Goal: Transaction & Acquisition: Purchase product/service

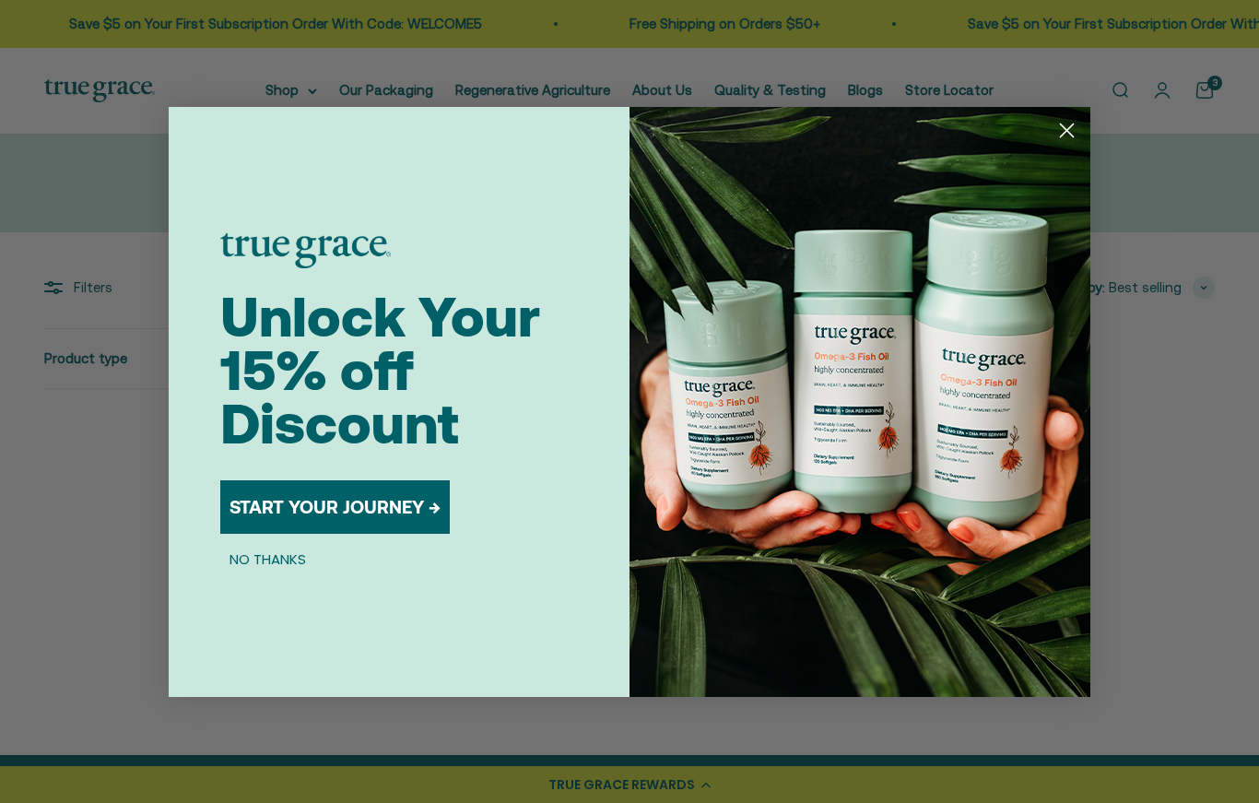
click at [1070, 145] on circle "Close dialog" at bounding box center [1067, 129] width 30 height 30
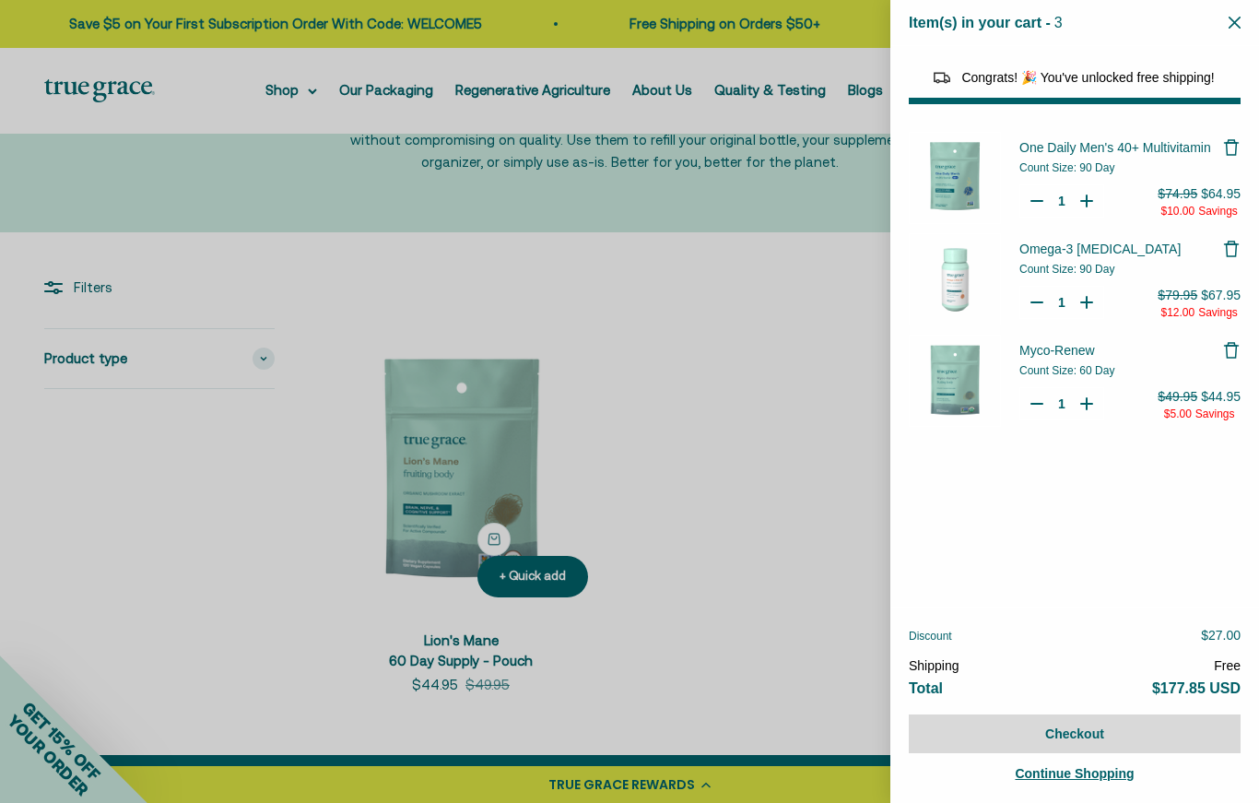
click at [1235, 349] on icon "Remove Myco-Renew" at bounding box center [1232, 350] width 18 height 18
click at [279, 100] on div at bounding box center [629, 401] width 1259 height 803
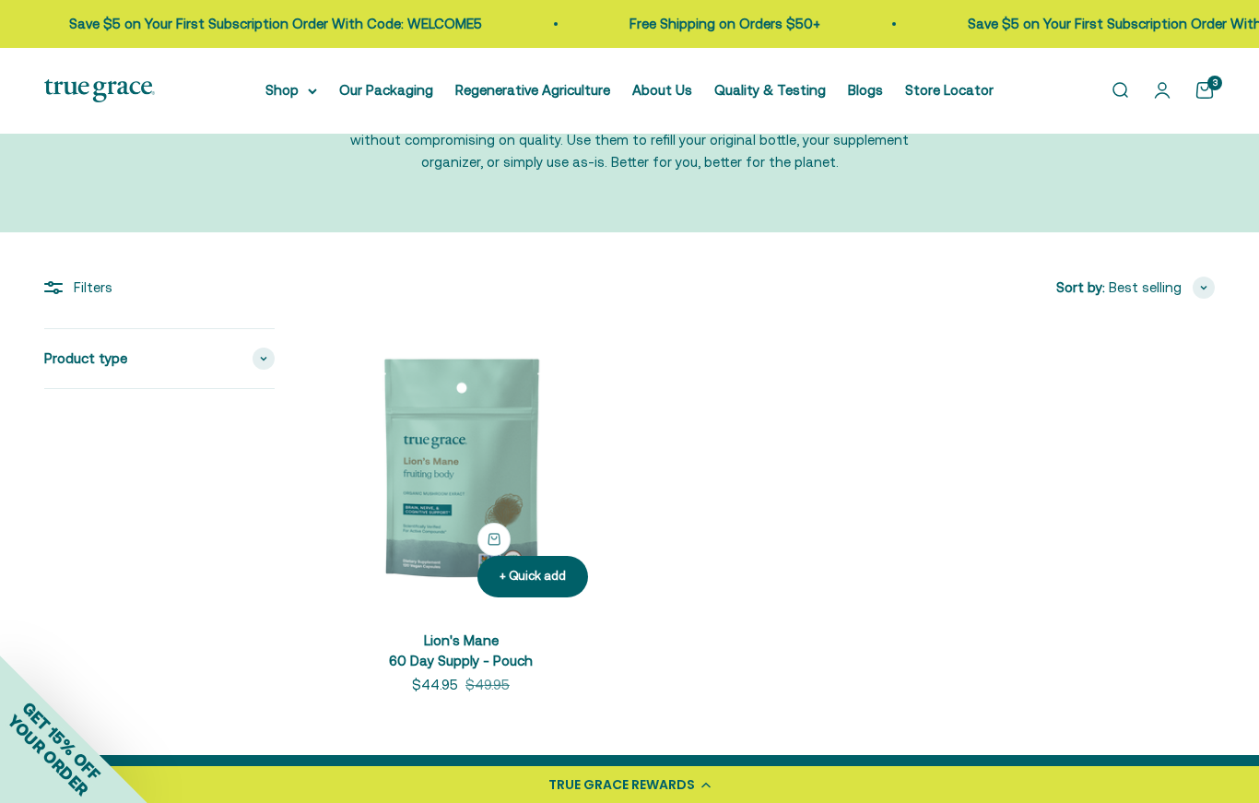
click at [290, 101] on summary "Shop" at bounding box center [292, 90] width 52 height 22
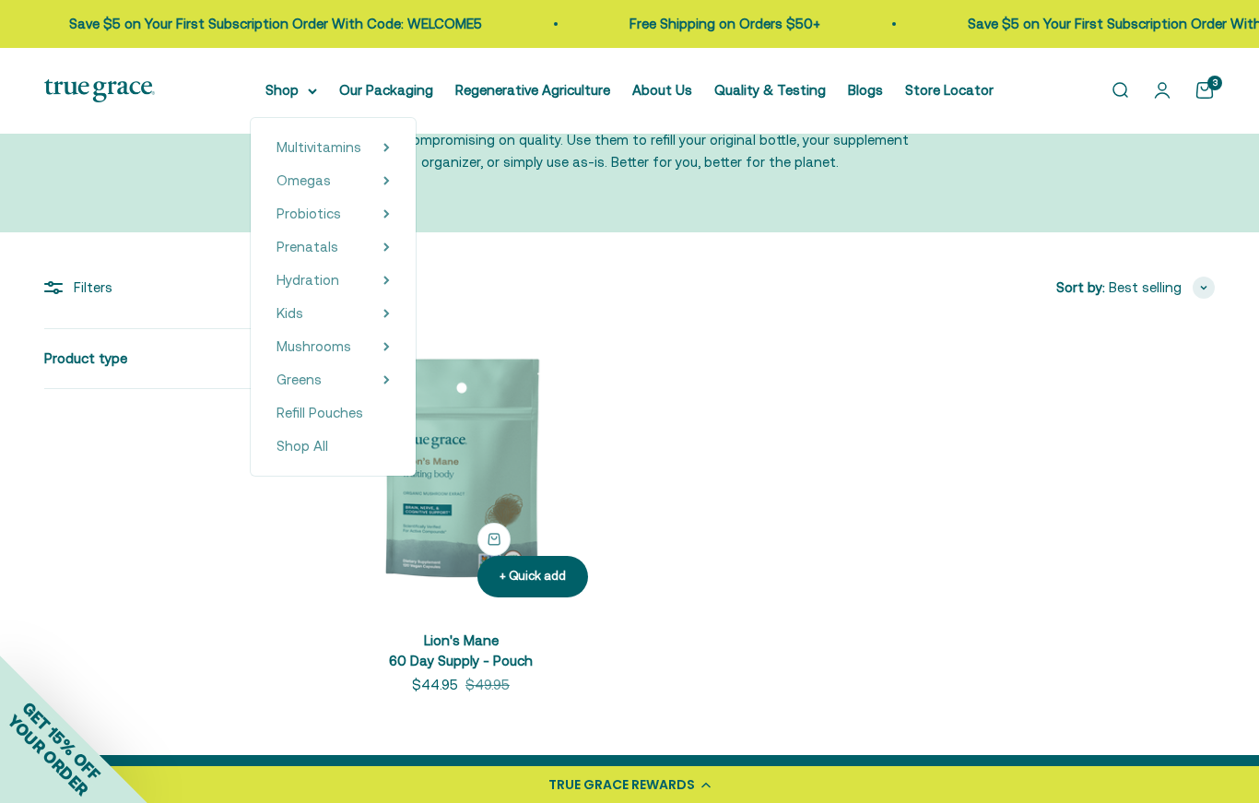
click at [325, 183] on span "Omegas" at bounding box center [304, 180] width 54 height 16
click at [326, 219] on span "Probiotics" at bounding box center [309, 214] width 65 height 16
click at [325, 257] on link "Prenatals" at bounding box center [308, 247] width 62 height 22
click at [329, 278] on span "Hydration" at bounding box center [308, 280] width 63 height 16
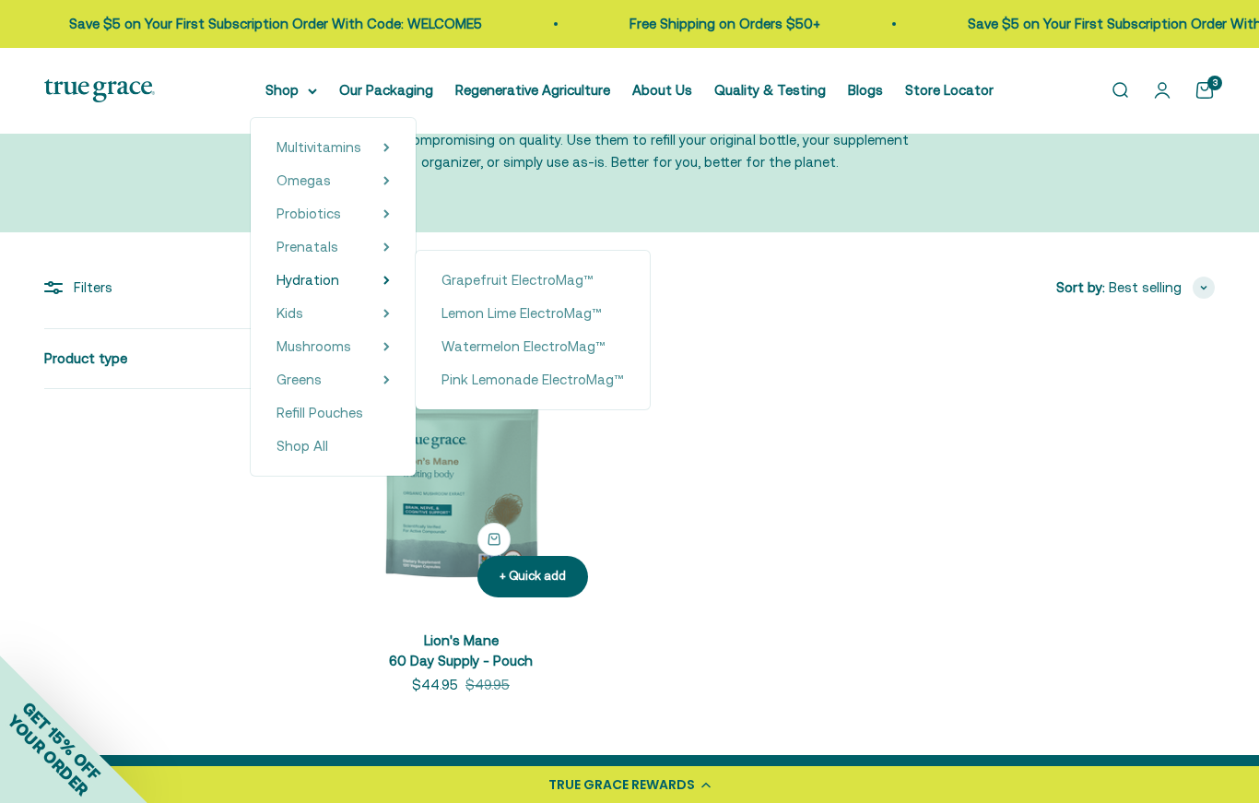
click at [537, 390] on span "Pink Lemonade ElectroMag™" at bounding box center [533, 380] width 183 height 22
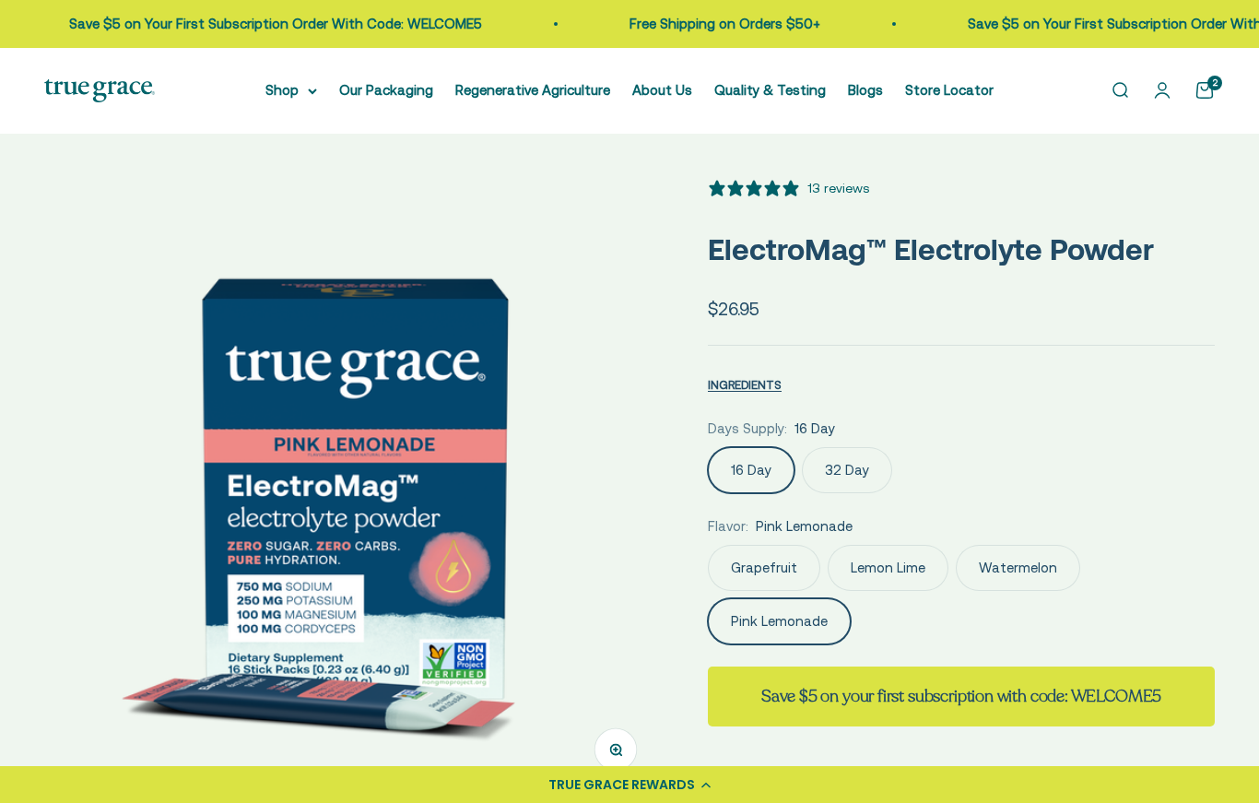
select select "3"
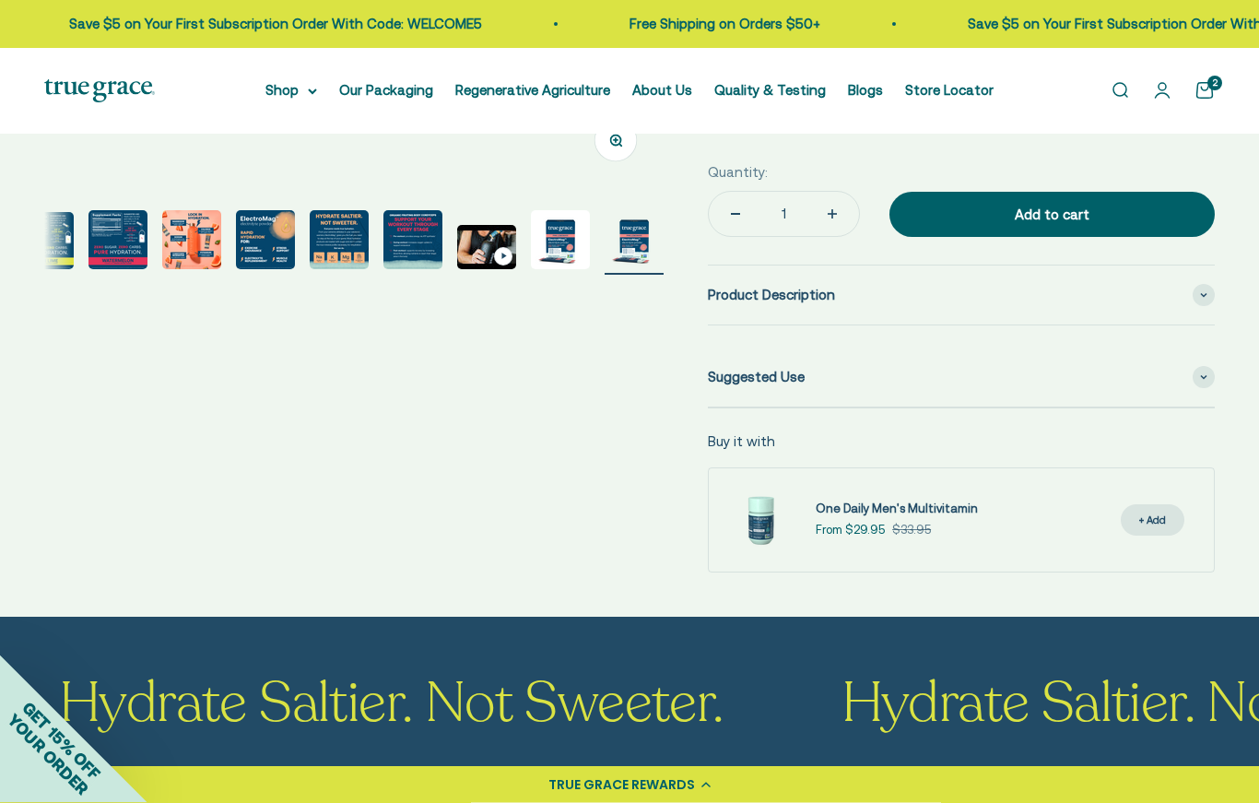
scroll to position [683, 0]
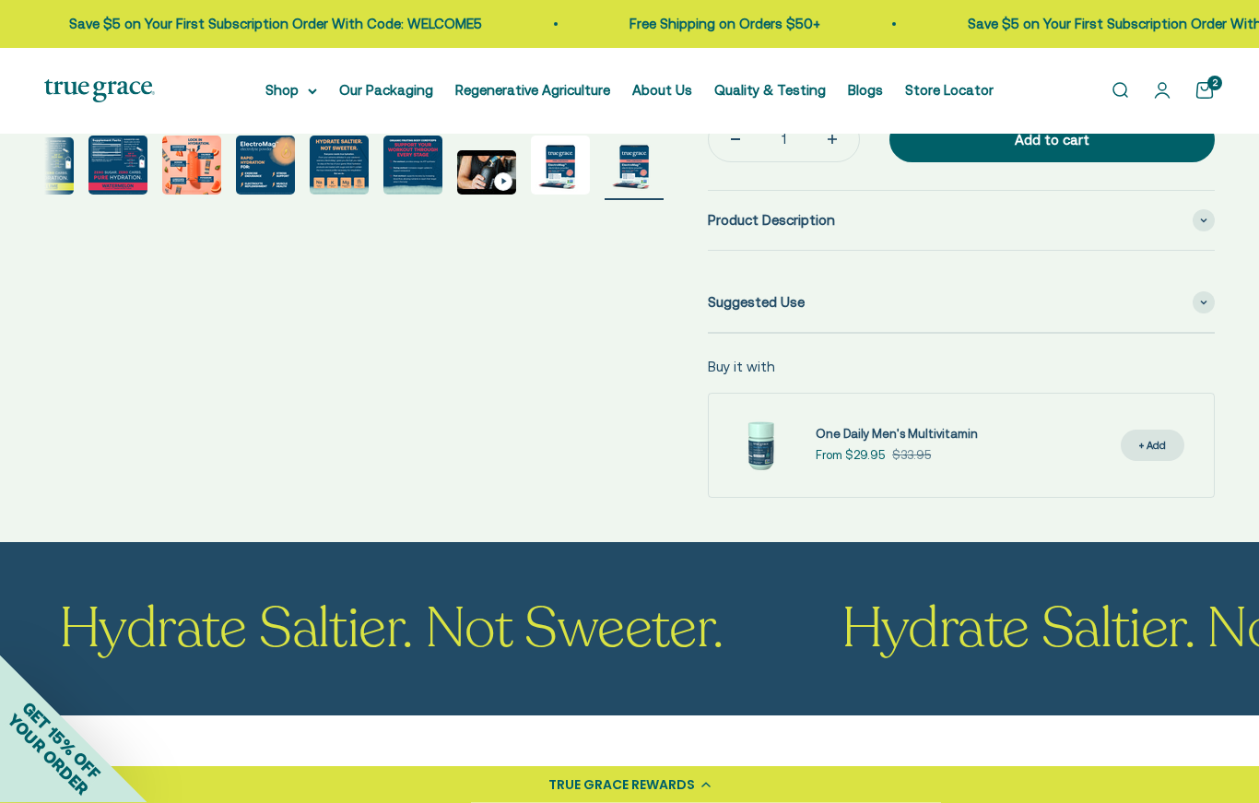
click at [941, 633] on span "Hydrate Saltier. Not Sweeter." at bounding box center [697, 629] width 783 height 55
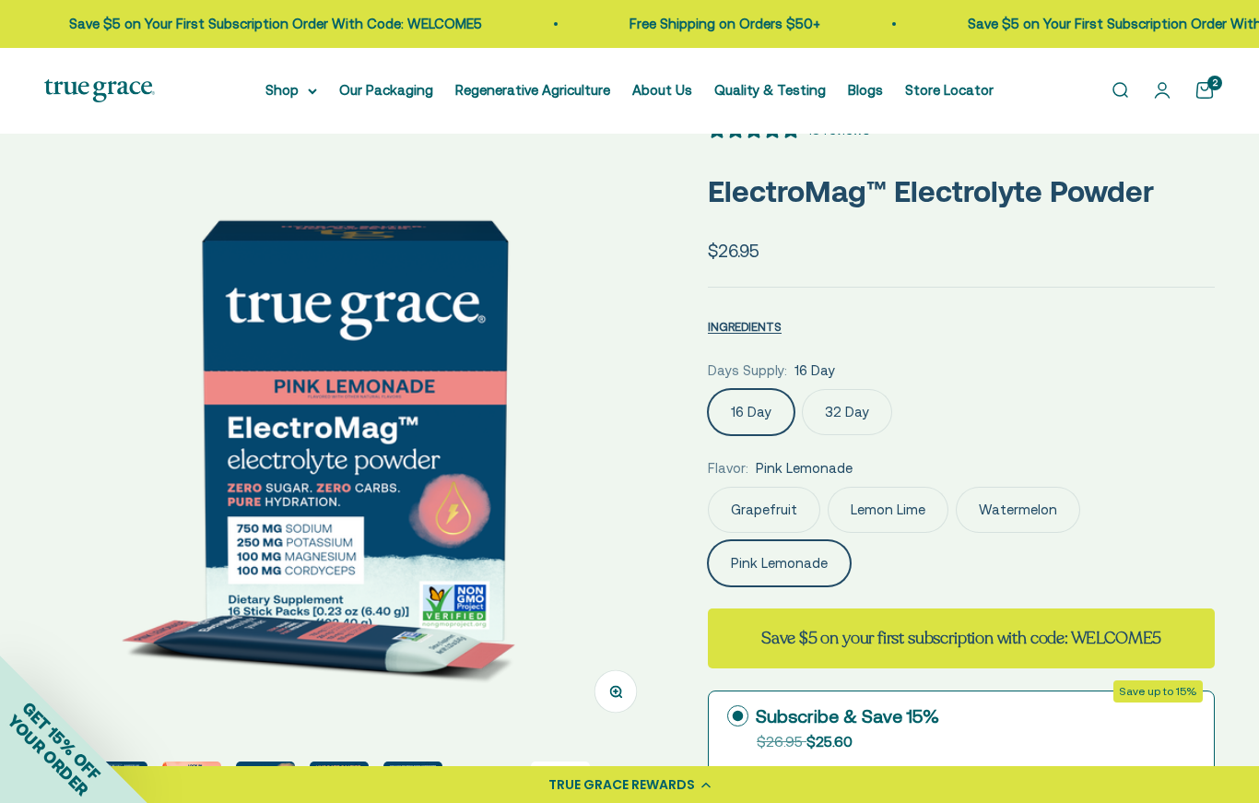
scroll to position [0, 0]
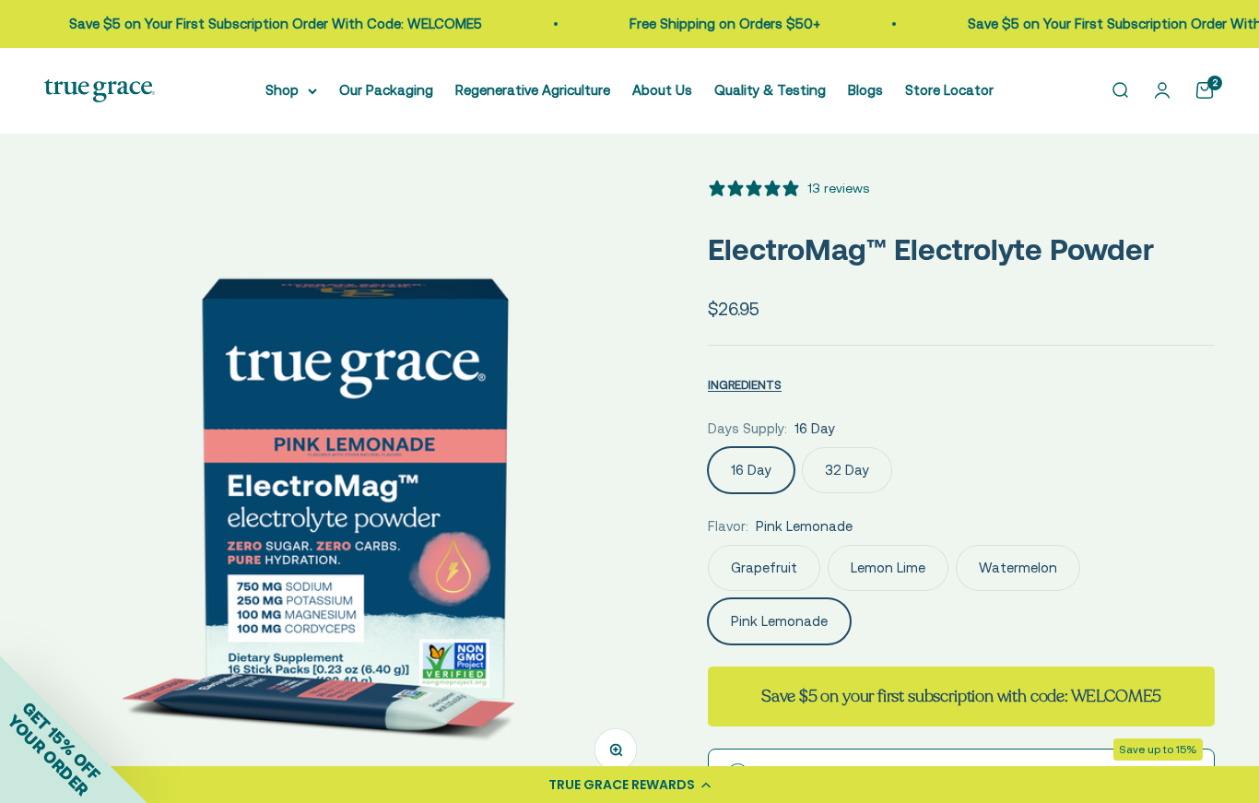
click at [280, 100] on summary "Shop" at bounding box center [292, 90] width 52 height 22
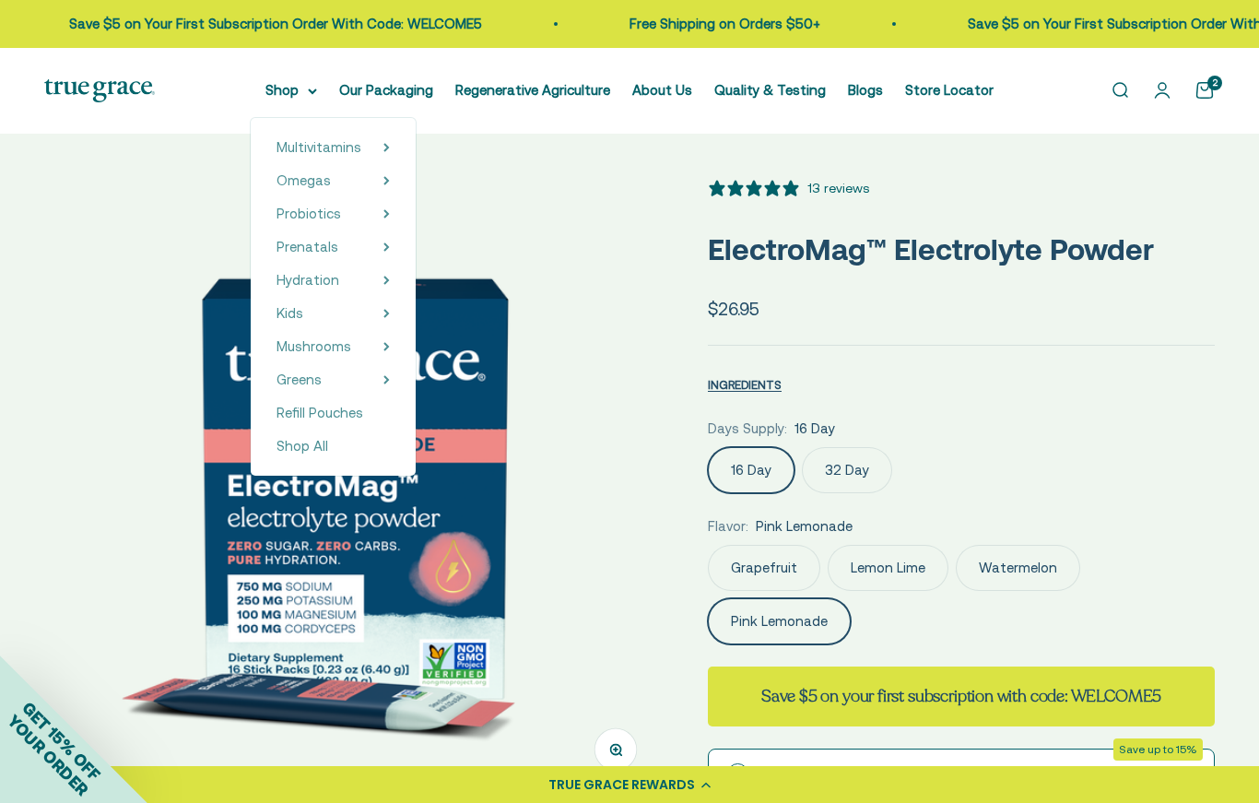
click at [290, 280] on span "Hydration" at bounding box center [308, 280] width 63 height 16
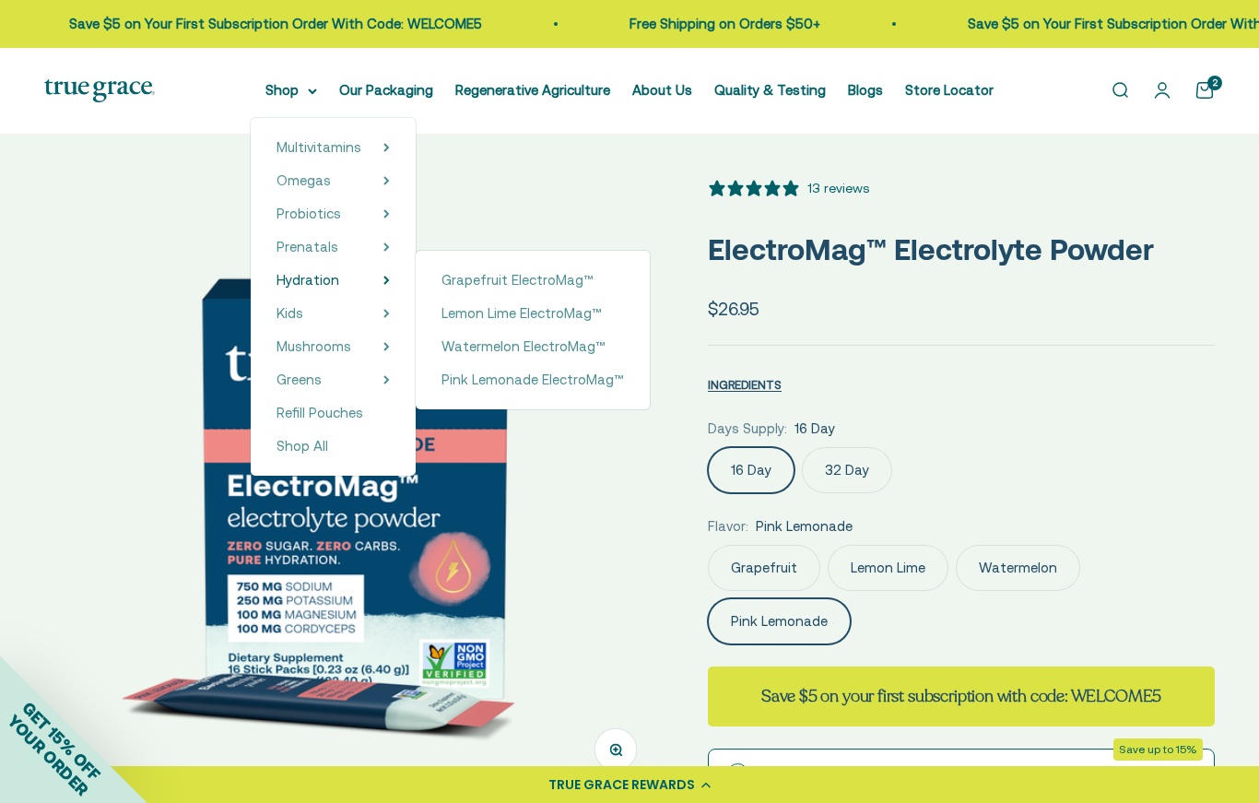
click at [528, 276] on span "Grapefruit ElectroMag™" at bounding box center [518, 280] width 152 height 16
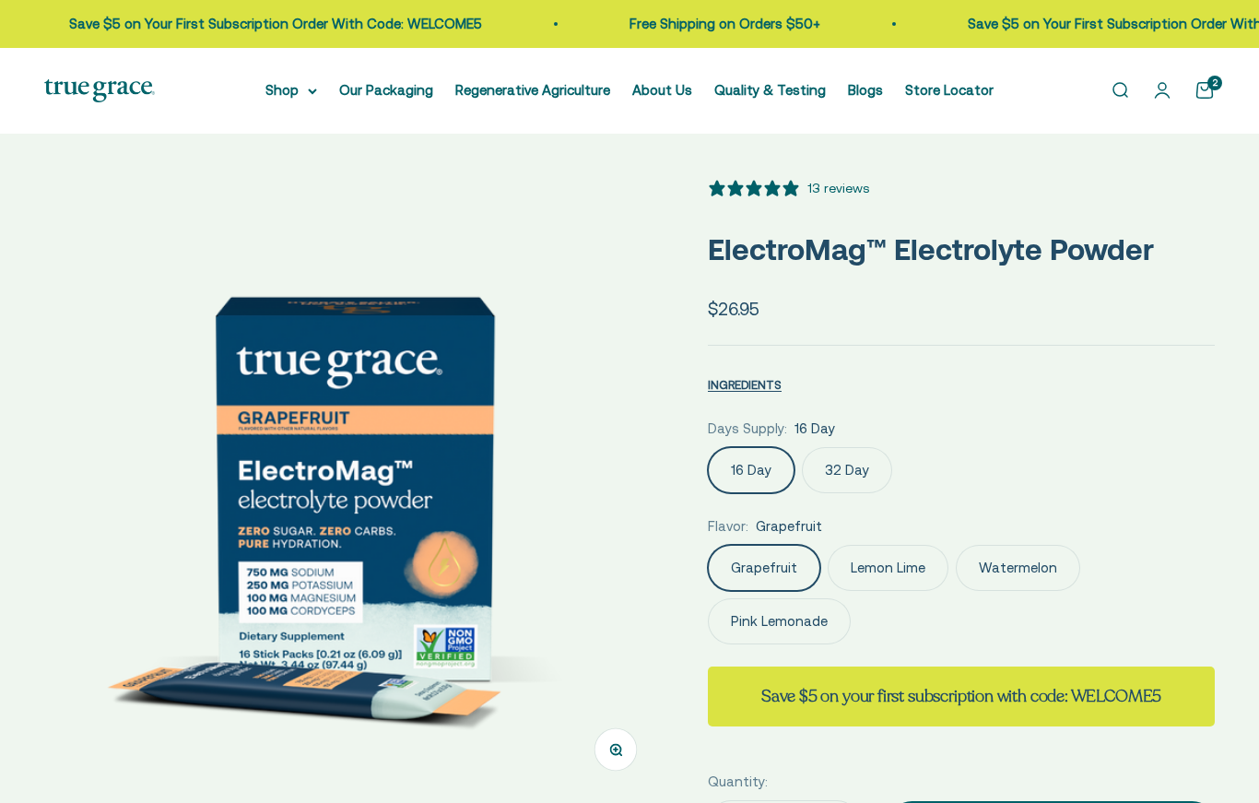
select select "3"
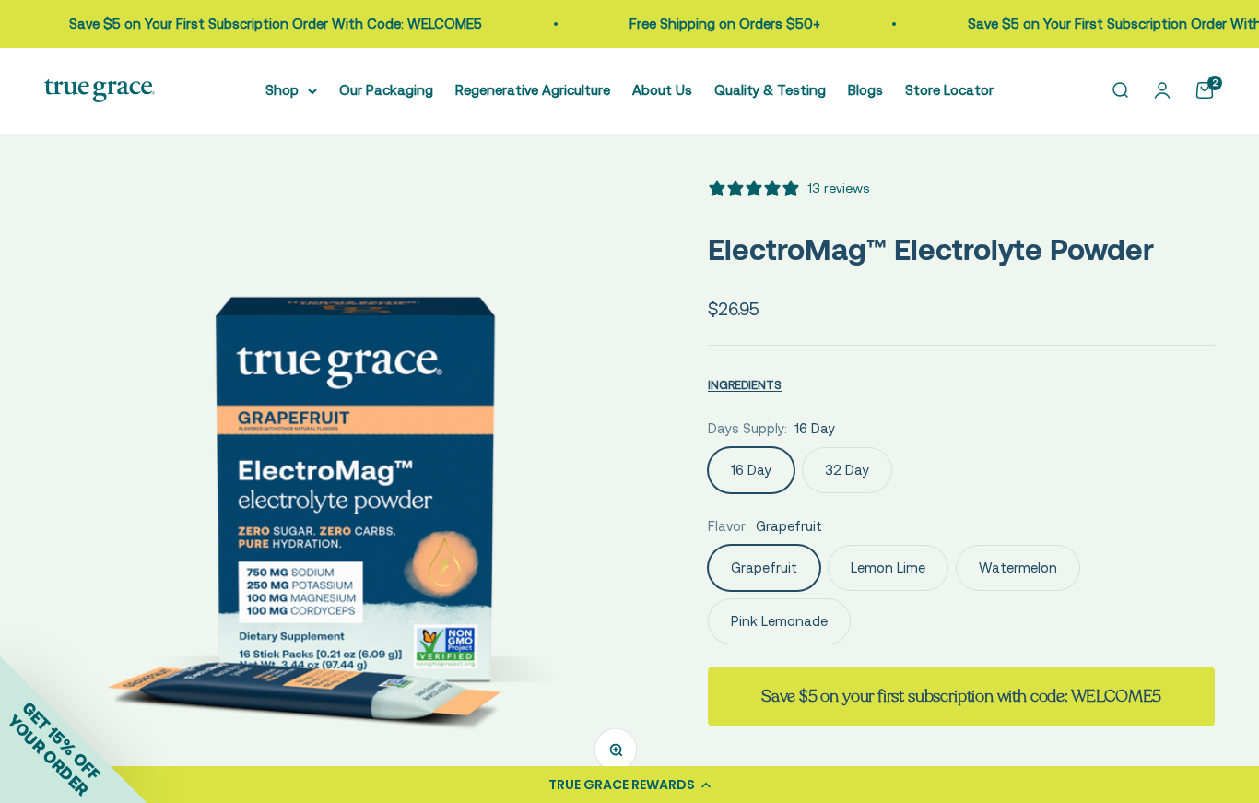
click at [865, 476] on label "32 Day" at bounding box center [847, 470] width 90 height 46
click at [708, 447] on input "32 Day" at bounding box center [707, 446] width 1 height 1
click at [892, 569] on label "Lemon Lime" at bounding box center [888, 568] width 121 height 46
click at [708, 545] on input "Lemon Lime" at bounding box center [707, 544] width 1 height 1
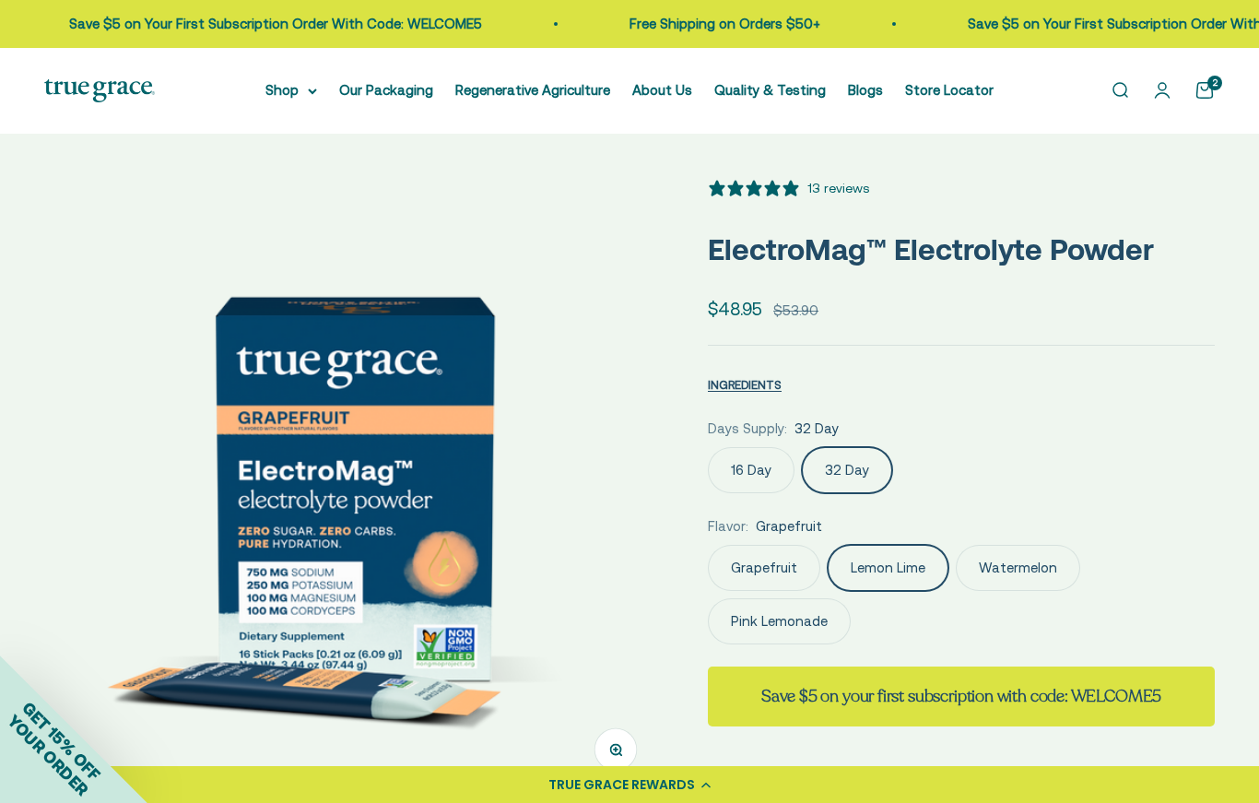
scroll to position [0, 631]
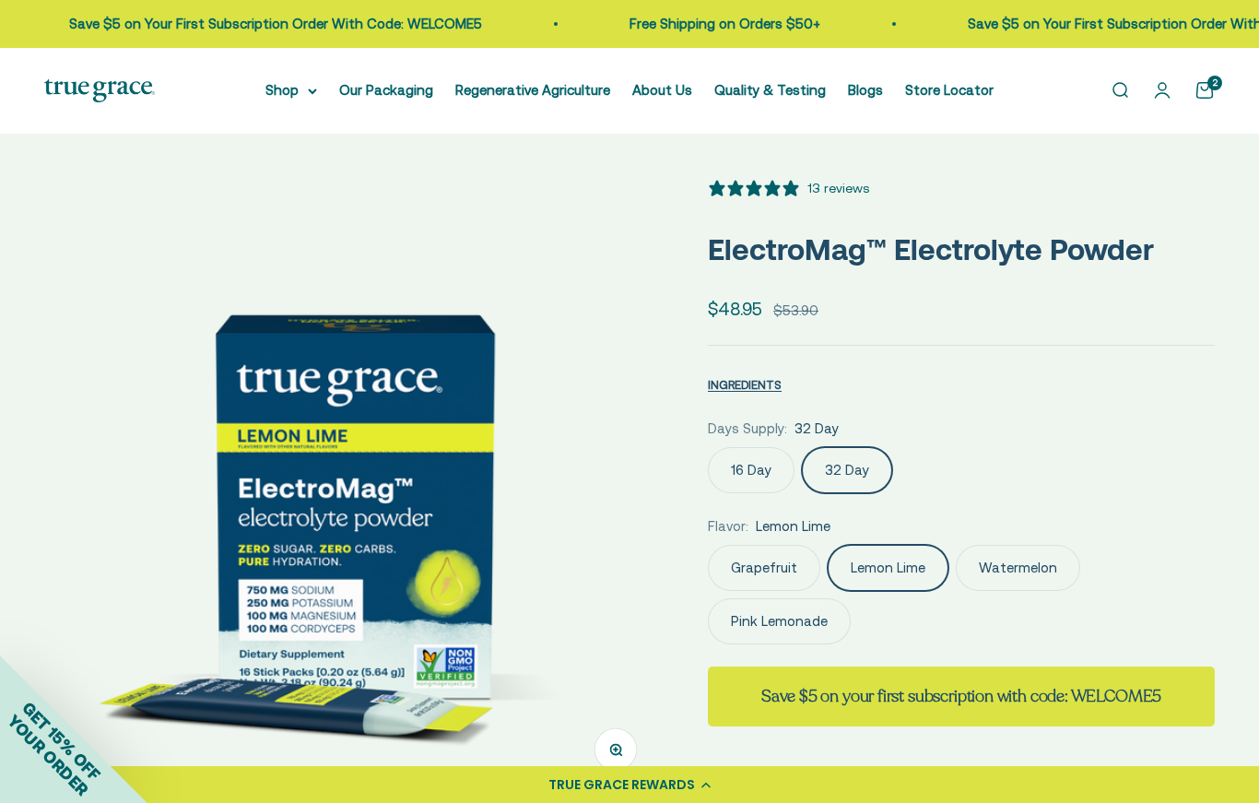
click at [767, 566] on label "Grapefruit" at bounding box center [764, 568] width 112 height 46
click at [708, 545] on input "Grapefruit" at bounding box center [707, 544] width 1 height 1
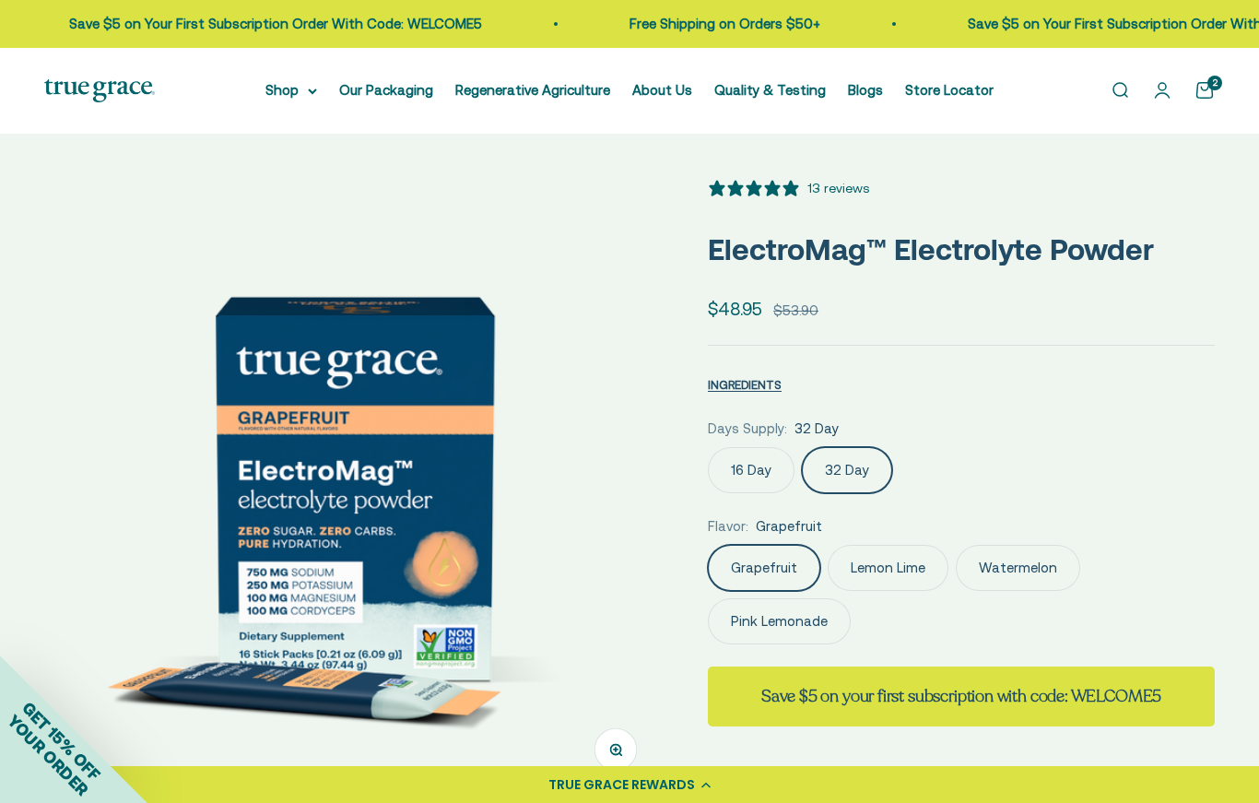
click at [908, 571] on label "Lemon Lime" at bounding box center [888, 568] width 121 height 46
click at [708, 545] on input "Lemon Lime" at bounding box center [707, 544] width 1 height 1
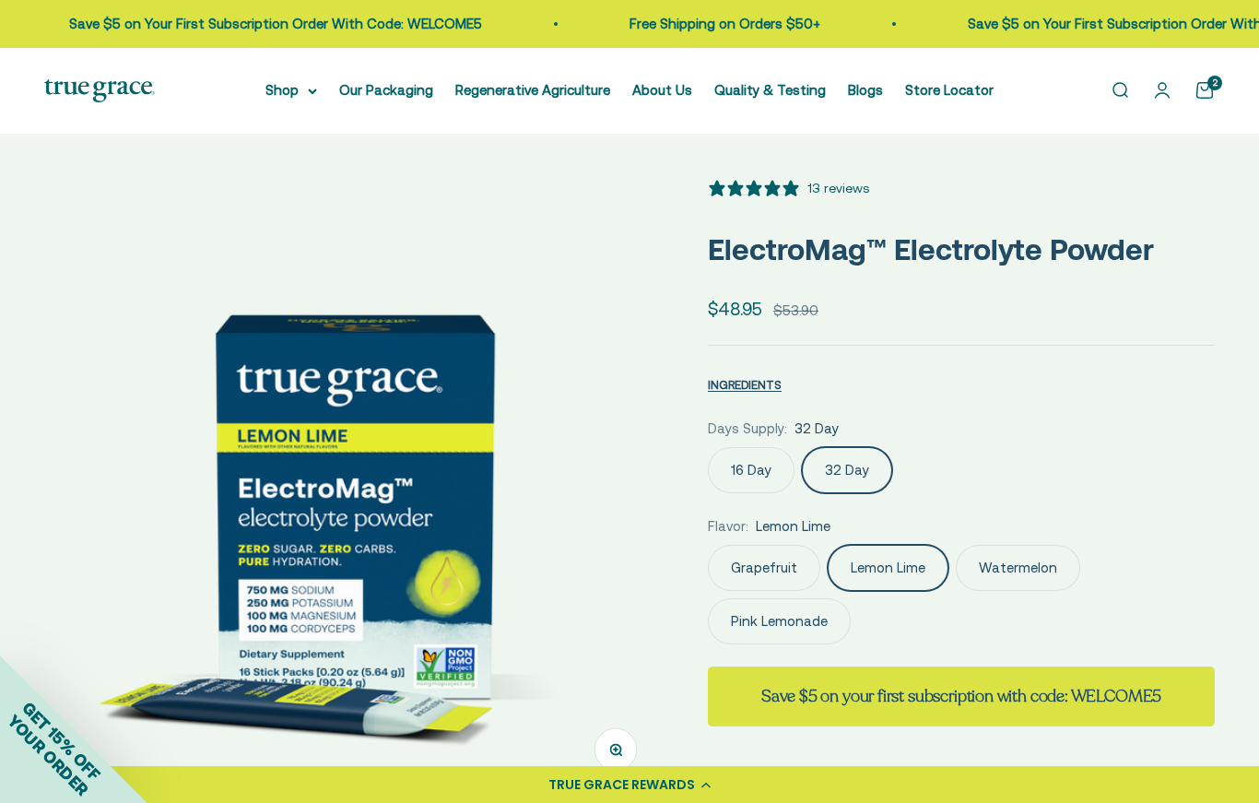
click at [1038, 558] on label "Watermelon" at bounding box center [1018, 568] width 124 height 46
click at [708, 545] on input "Watermelon" at bounding box center [707, 544] width 1 height 1
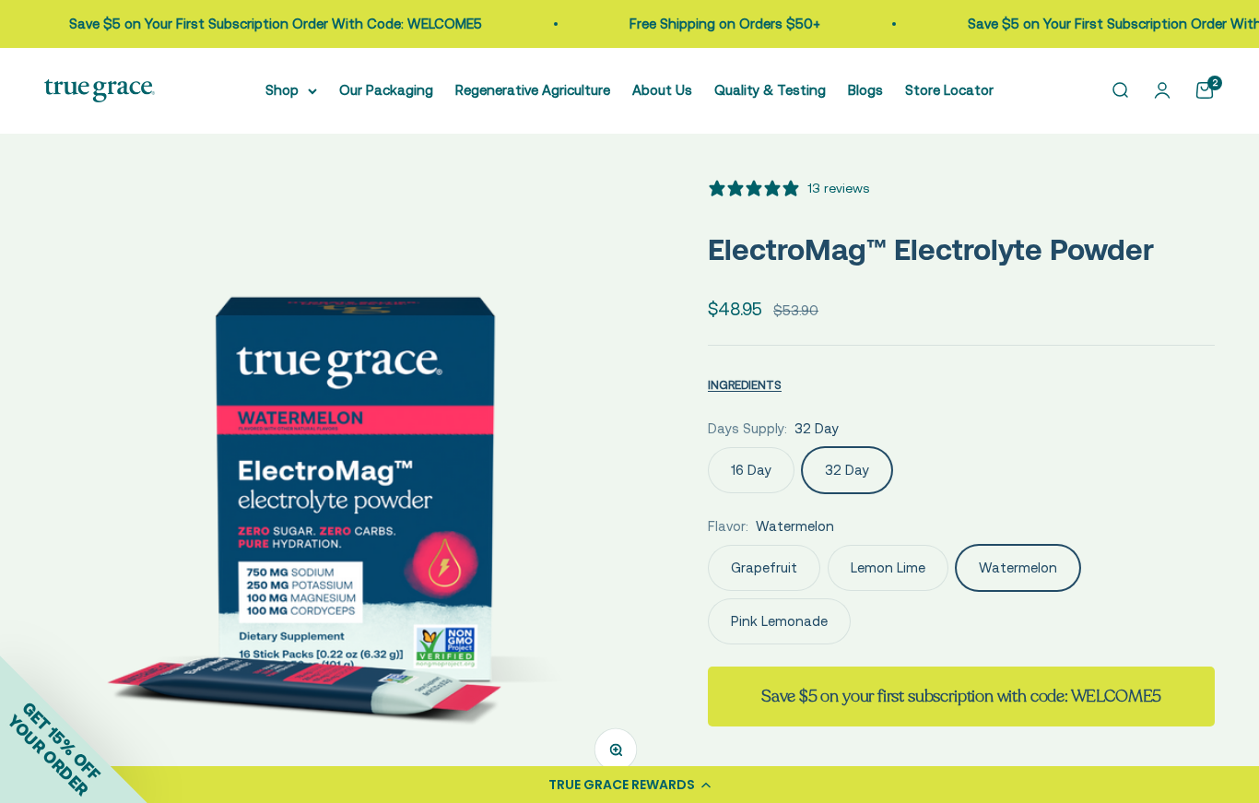
click at [795, 609] on label "Pink Lemonade" at bounding box center [779, 621] width 143 height 46
click at [708, 545] on input "Pink Lemonade" at bounding box center [707, 544] width 1 height 1
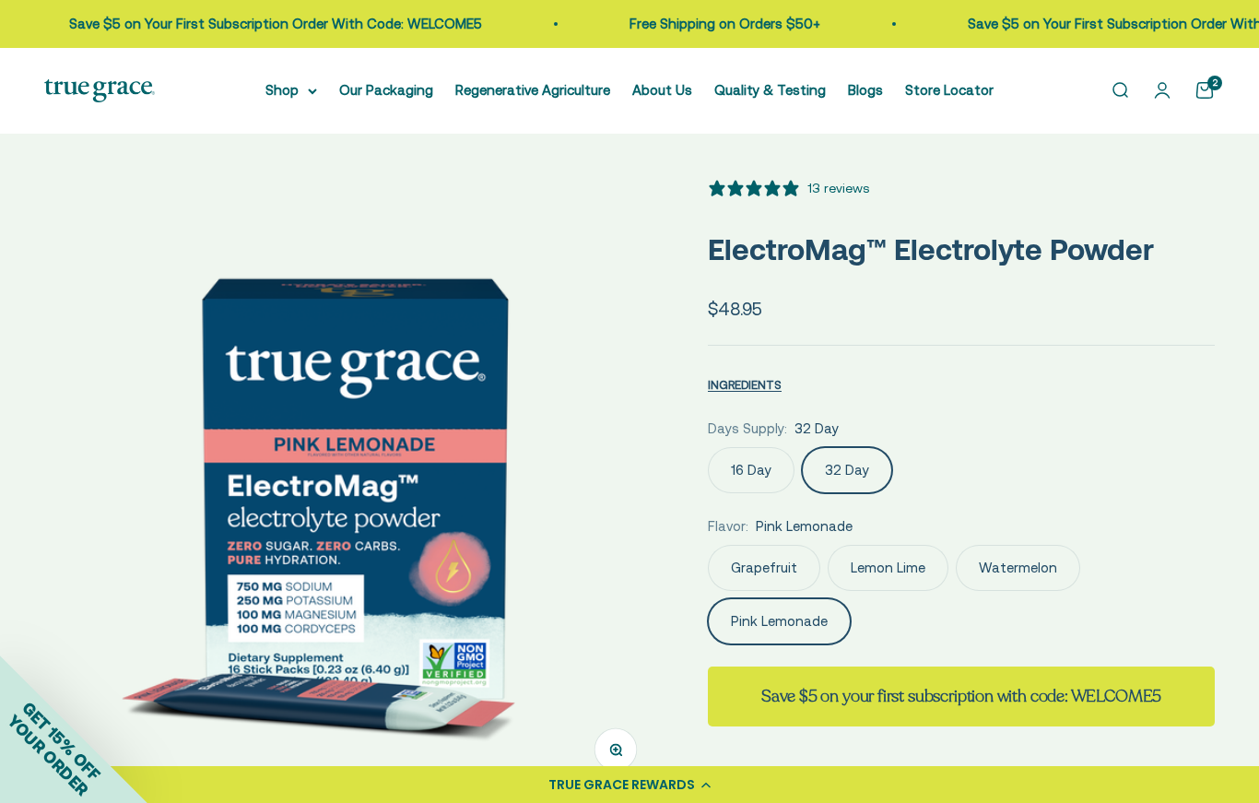
scroll to position [0, 325]
